Goal: Communication & Community: Participate in discussion

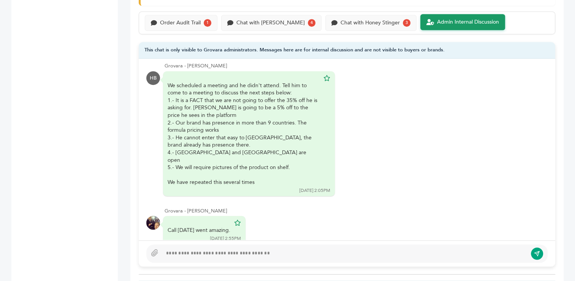
scroll to position [516, 0]
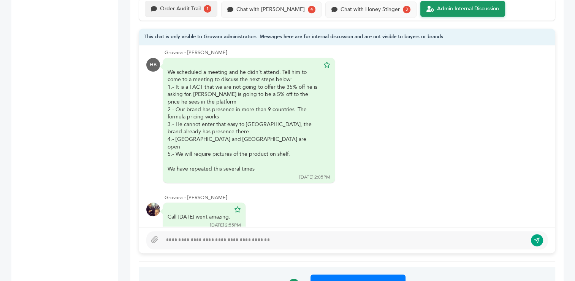
click at [189, 11] on div "Order Audit Trail 1" at bounding box center [181, 9] width 73 height 16
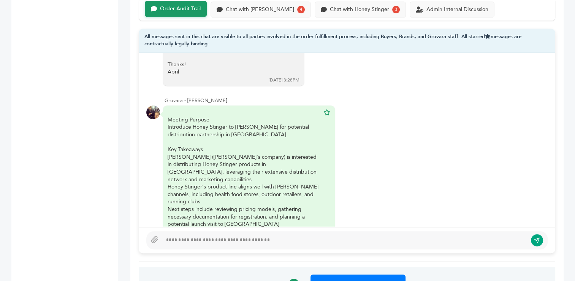
scroll to position [1933, 0]
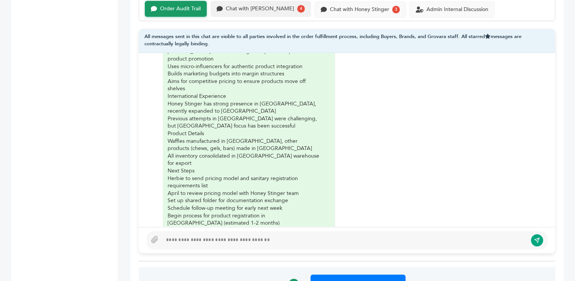
click at [257, 8] on div "Chat with LS Andina" at bounding box center [260, 9] width 68 height 6
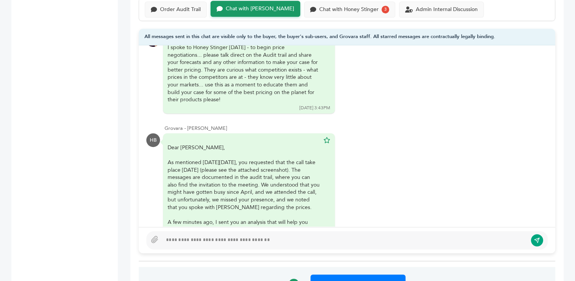
scroll to position [248, 0]
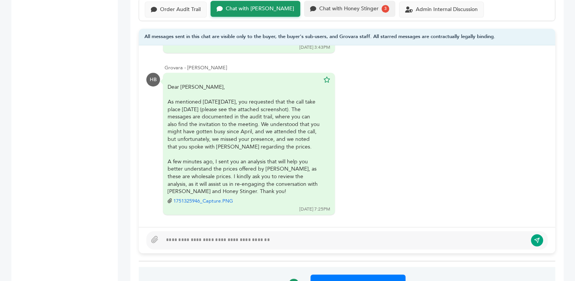
click at [336, 8] on div "Chat with Honey Stinger" at bounding box center [348, 9] width 59 height 6
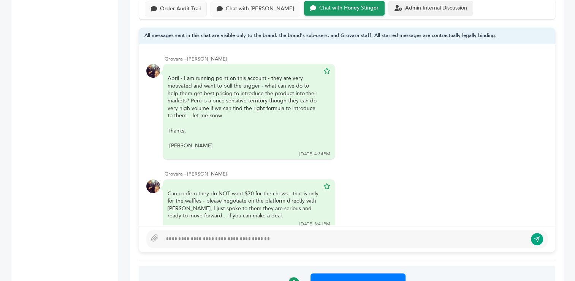
click at [414, 1] on div "Admin Internal Discussion" at bounding box center [431, 8] width 85 height 15
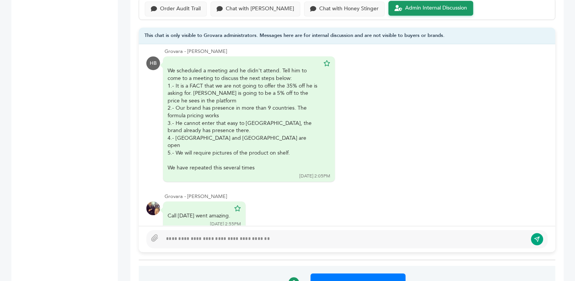
click at [245, 236] on div at bounding box center [344, 238] width 365 height 9
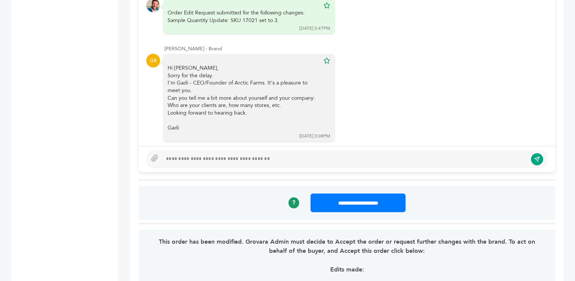
scroll to position [609, 0]
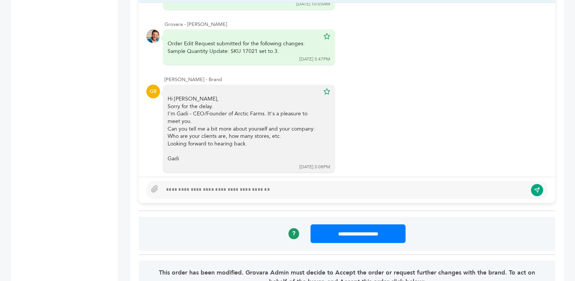
click at [200, 78] on div "[PERSON_NAME] - Brand" at bounding box center [356, 79] width 383 height 7
click at [190, 121] on div "I'm Gadi - CEO/Founder of Arctic Farms. It's a pleasure to meet you." at bounding box center [244, 117] width 152 height 15
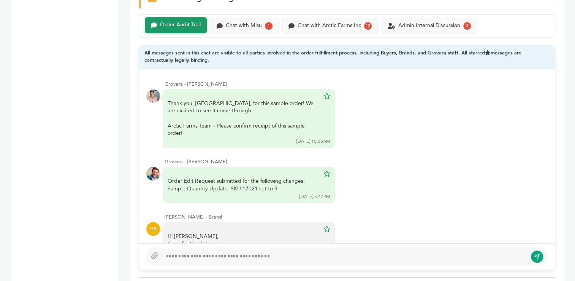
scroll to position [545, 0]
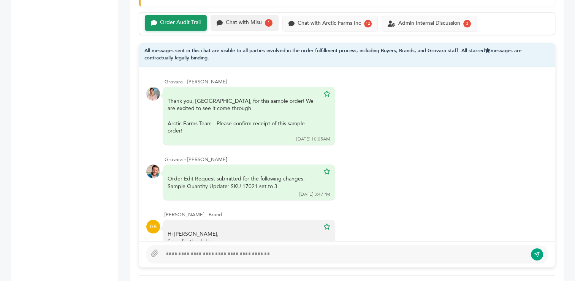
click at [236, 20] on div "Chat with Misu" at bounding box center [244, 22] width 36 height 6
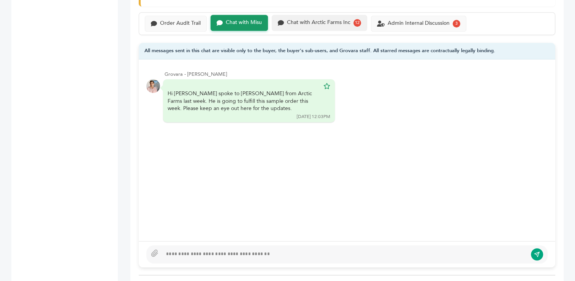
click at [316, 21] on div "Chat with Arctic Farms Inc" at bounding box center [318, 22] width 63 height 6
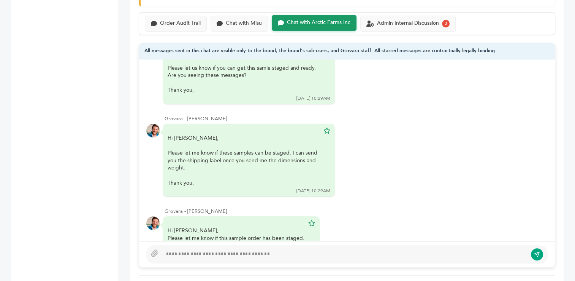
scroll to position [690, 0]
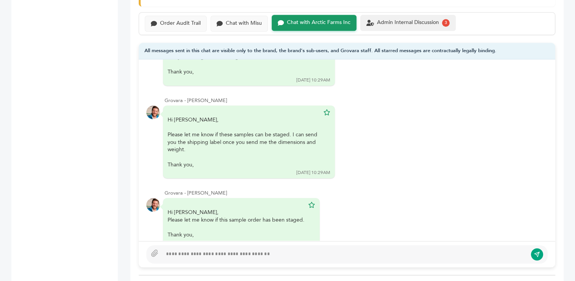
click at [400, 22] on div "Admin Internal Discussion" at bounding box center [408, 22] width 62 height 6
